Goal: Task Accomplishment & Management: Manage account settings

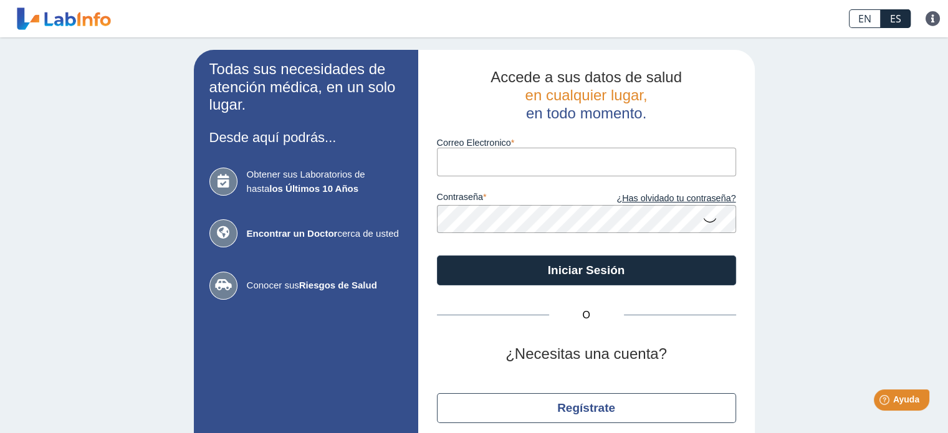
click at [529, 156] on input "Correo Electronico" at bounding box center [586, 162] width 299 height 28
type input "[EMAIL_ADDRESS][DOMAIN_NAME]"
click at [705, 219] on icon at bounding box center [709, 219] width 15 height 24
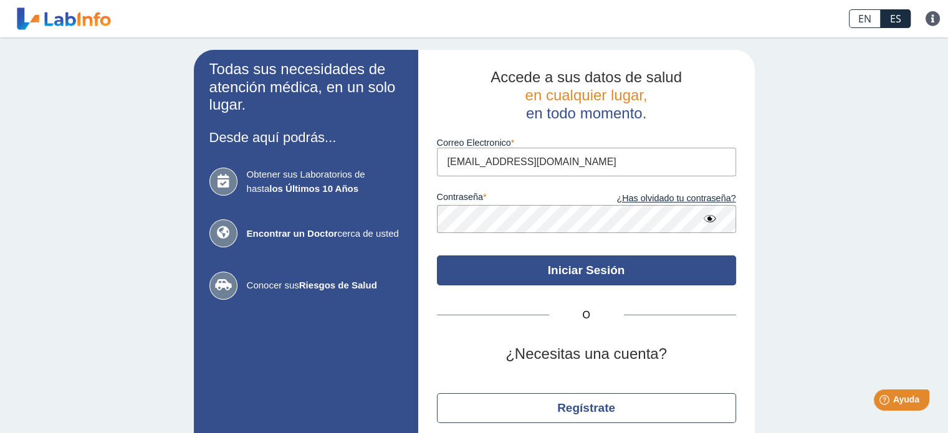
click at [662, 262] on button "Iniciar Sesión" at bounding box center [586, 270] width 299 height 30
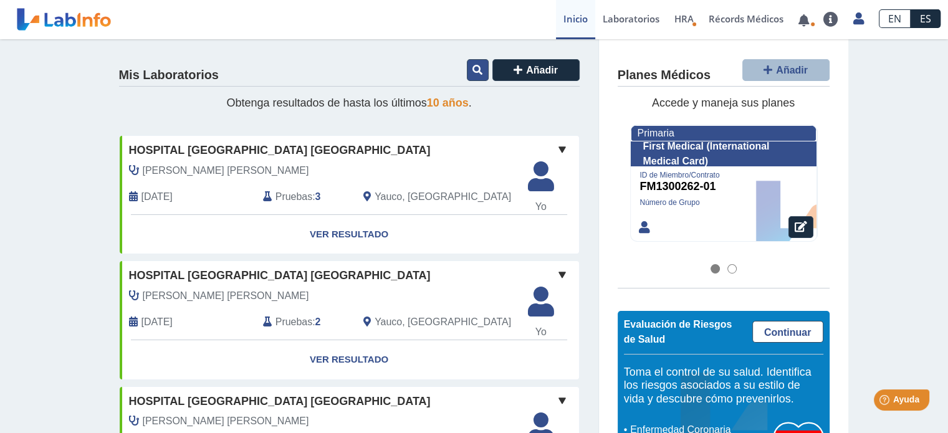
click at [467, 65] on button at bounding box center [478, 70] width 22 height 22
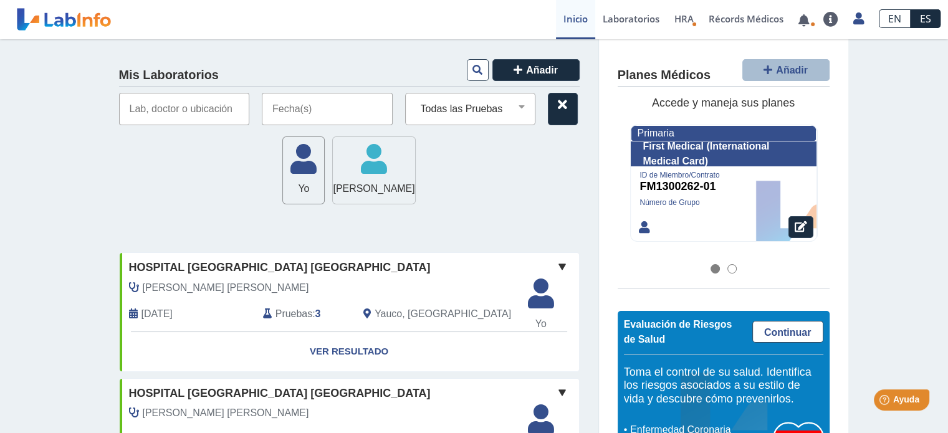
click at [368, 138] on dependent-icon "[PERSON_NAME] [PERSON_NAME]" at bounding box center [373, 170] width 83 height 69
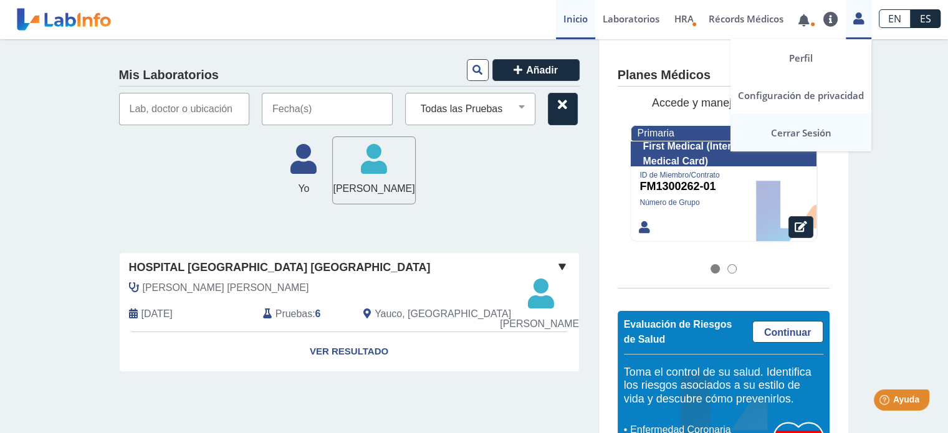
click at [805, 133] on link "Cerrar Sesión" at bounding box center [800, 132] width 141 height 37
